Goal: Check status

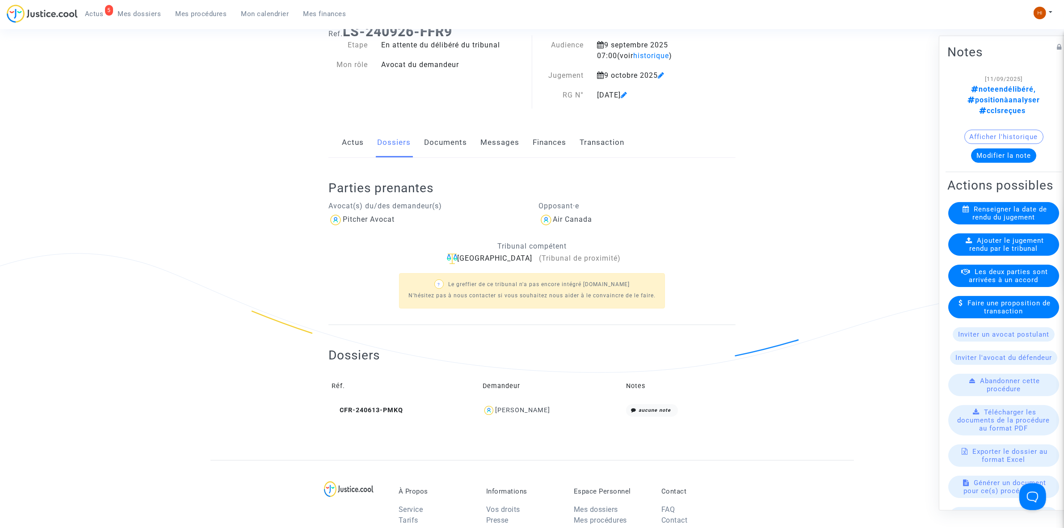
click at [202, 12] on span "Mes procédures" at bounding box center [201, 14] width 51 height 8
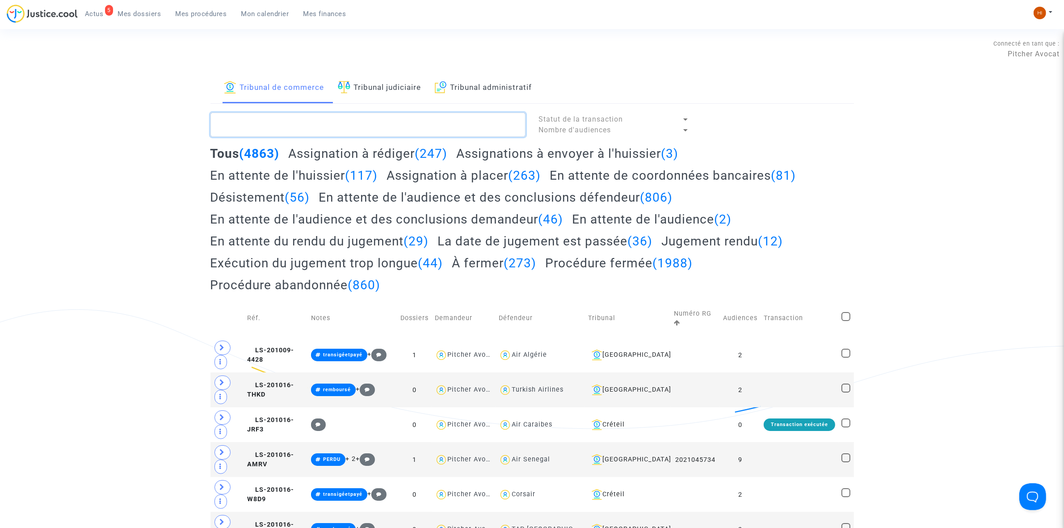
click at [275, 118] on textarea at bounding box center [368, 125] width 315 height 24
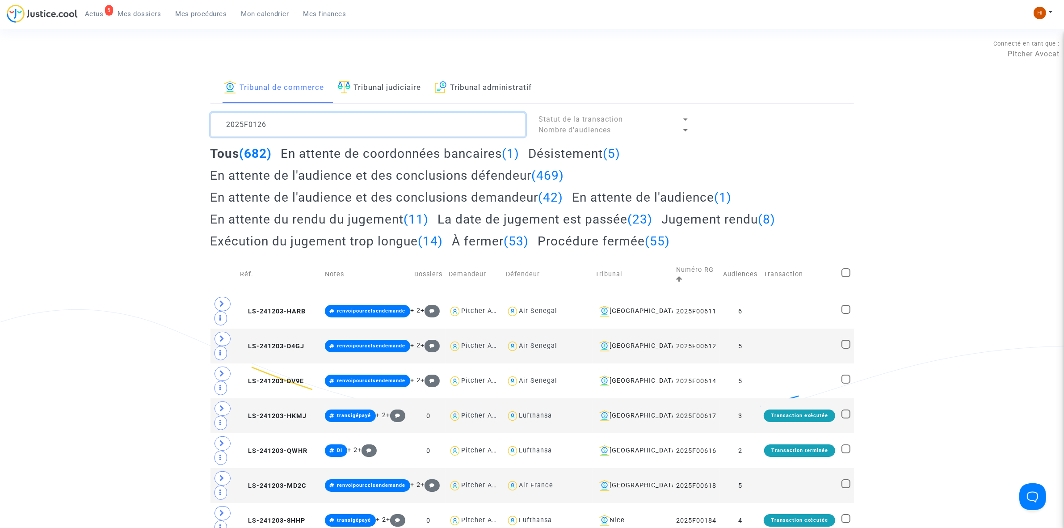
type textarea "2025F01261"
